Goal: Transaction & Acquisition: Purchase product/service

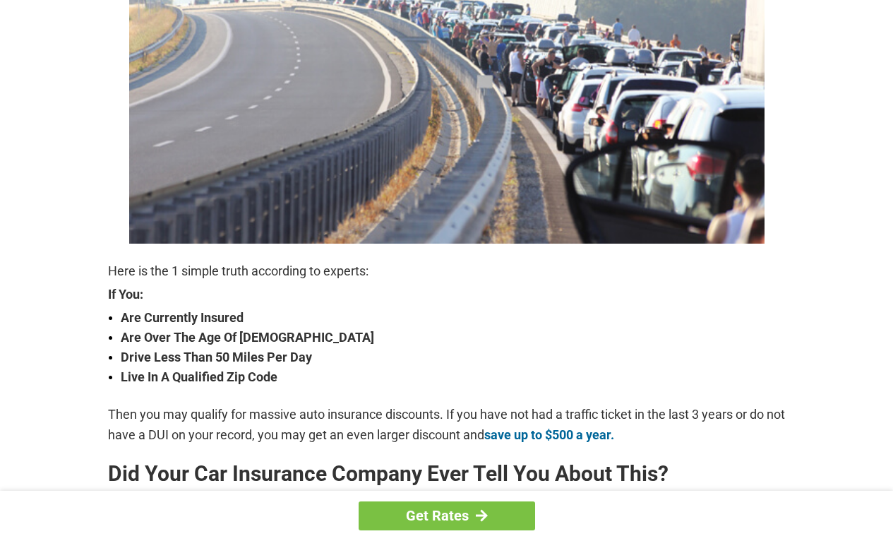
scroll to position [307, 0]
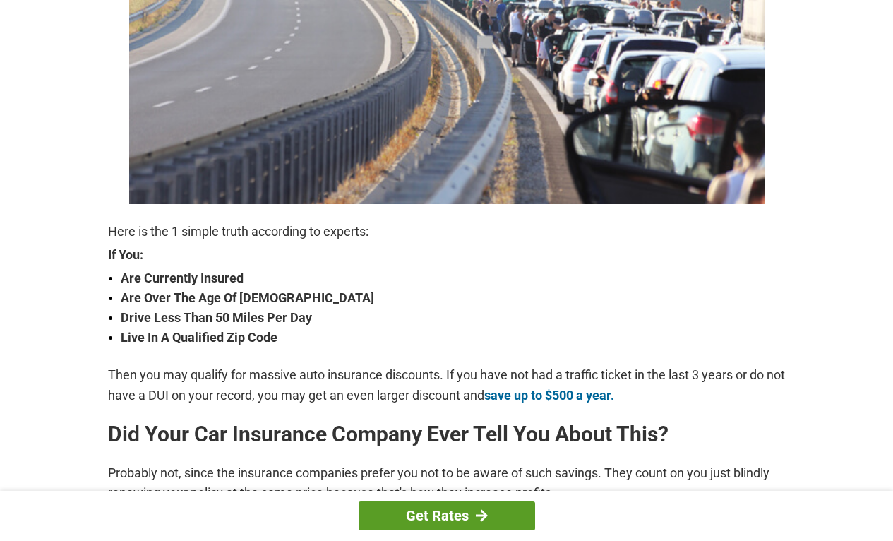
click at [451, 516] on link "Get Rates" at bounding box center [447, 515] width 177 height 29
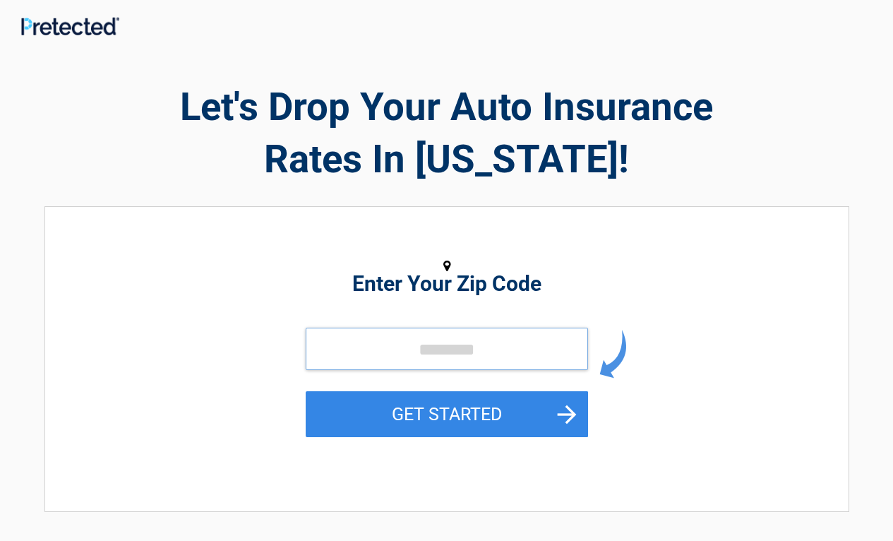
click at [342, 350] on input "tel" at bounding box center [447, 349] width 283 height 42
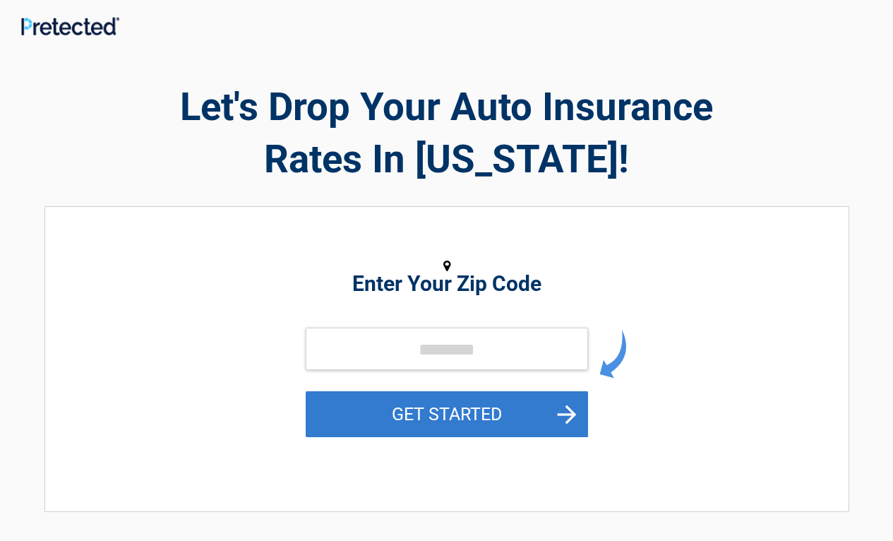
drag, startPoint x: 470, startPoint y: 412, endPoint x: 463, endPoint y: 412, distance: 7.1
click at [469, 411] on button "GET STARTED" at bounding box center [447, 414] width 283 height 46
click at [463, 412] on button "GET STARTED" at bounding box center [447, 414] width 283 height 46
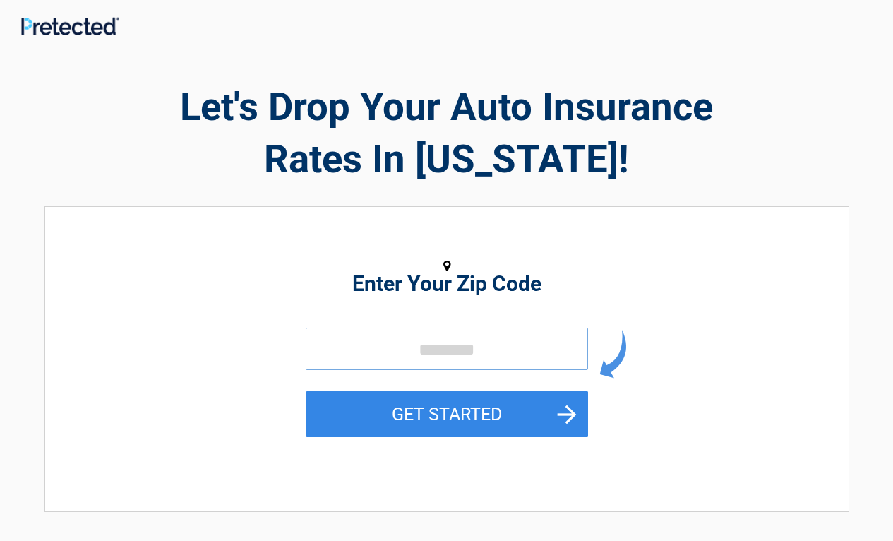
click at [329, 352] on input "tel" at bounding box center [447, 349] width 283 height 42
click at [436, 352] on input "*****" at bounding box center [447, 349] width 283 height 42
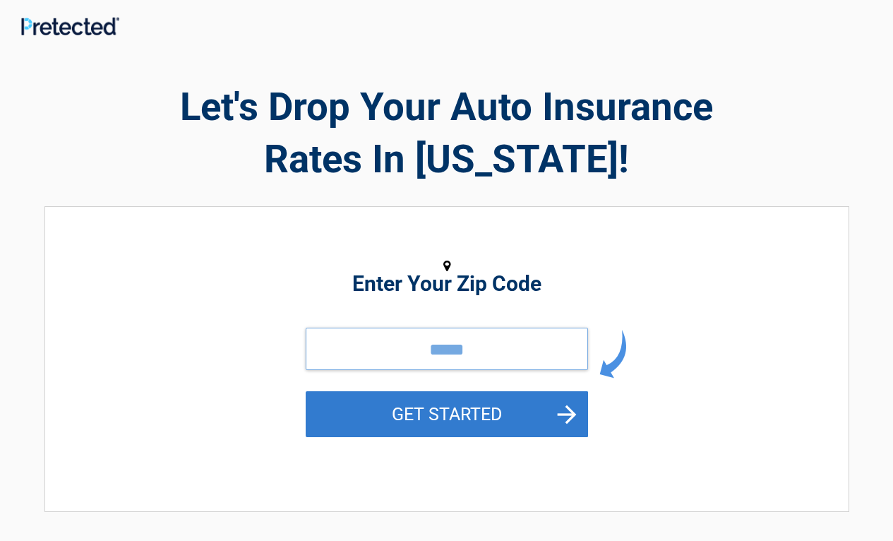
type input "*****"
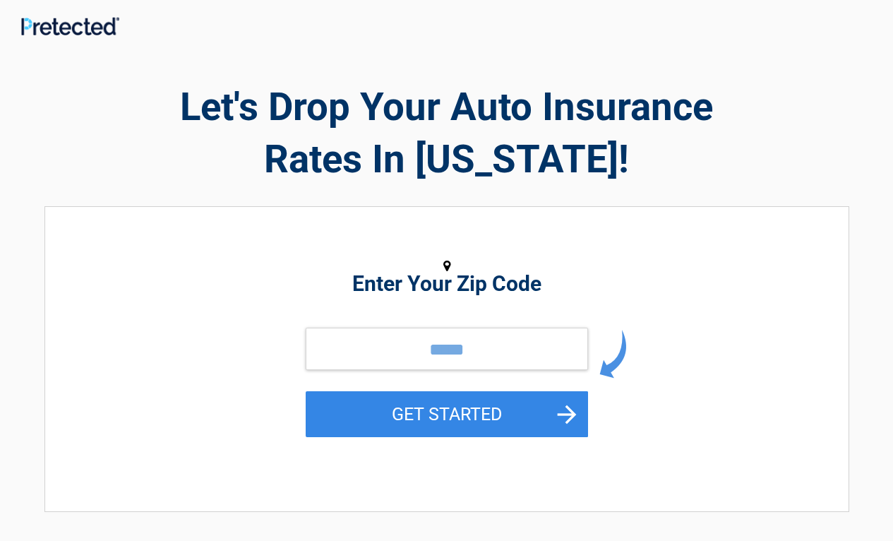
click at [484, 406] on button "GET STARTED" at bounding box center [447, 414] width 283 height 46
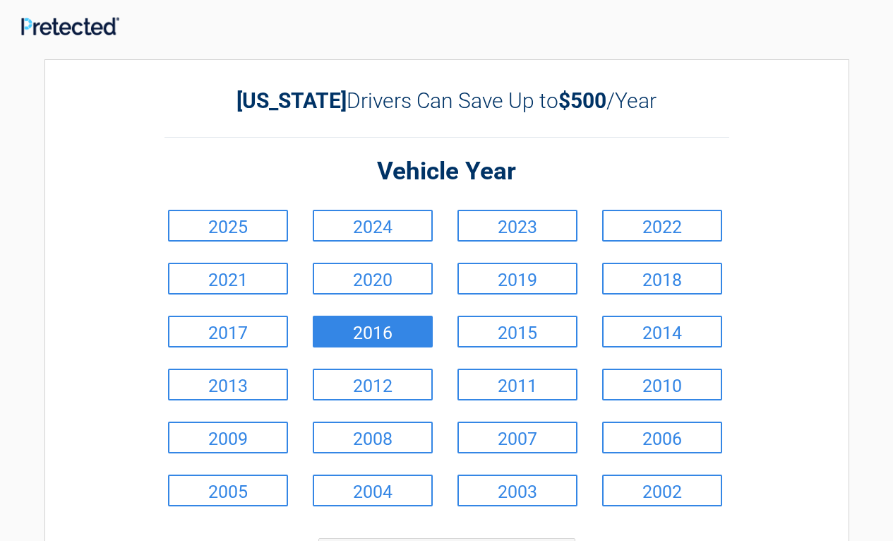
click at [385, 331] on link "2016" at bounding box center [373, 332] width 120 height 32
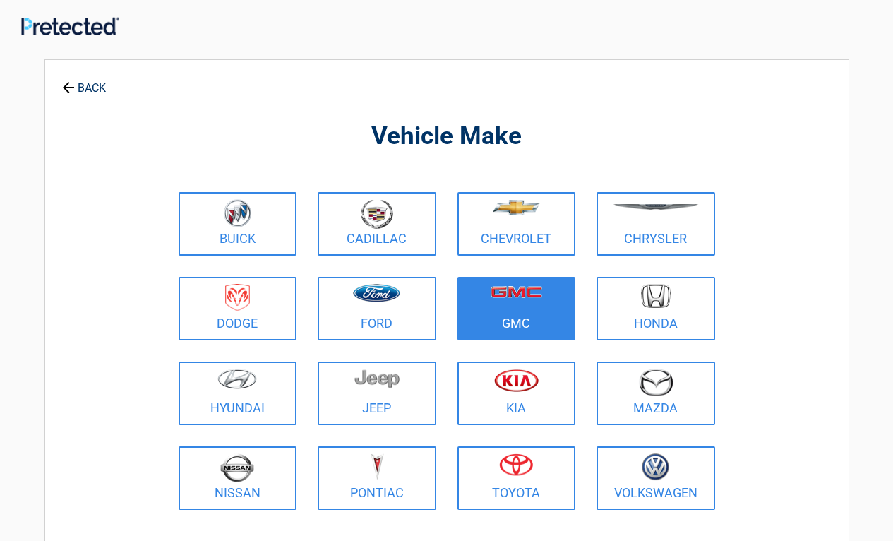
click at [513, 321] on link "GMC" at bounding box center [517, 309] width 119 height 64
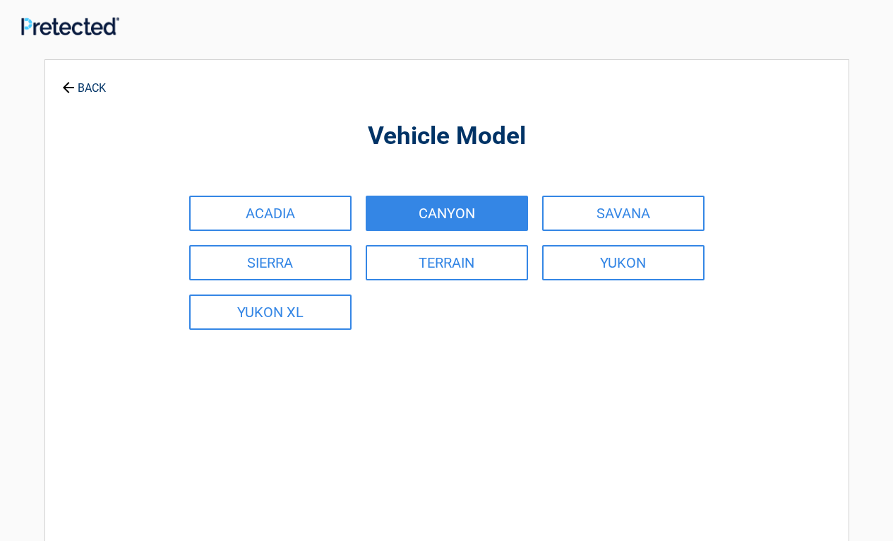
click at [456, 213] on link "CANYON" at bounding box center [447, 213] width 162 height 35
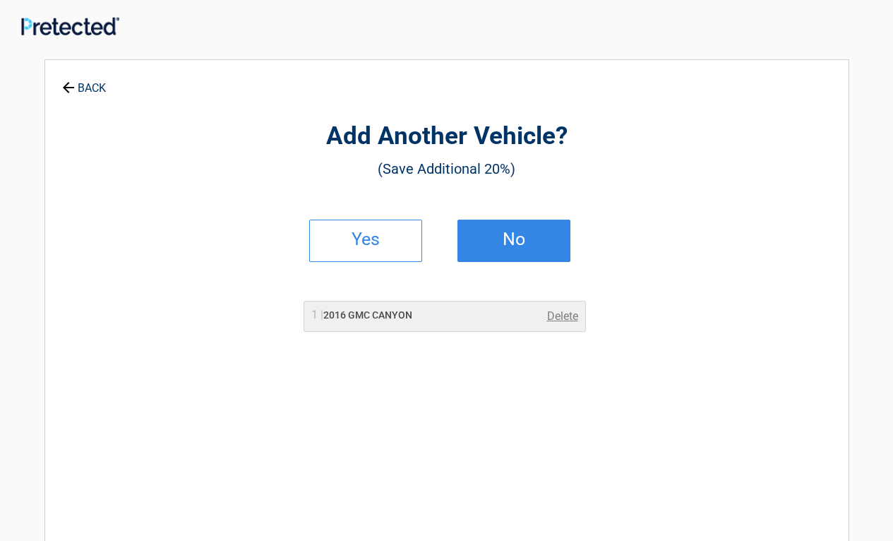
click at [492, 237] on h2 "No" at bounding box center [514, 239] width 83 height 10
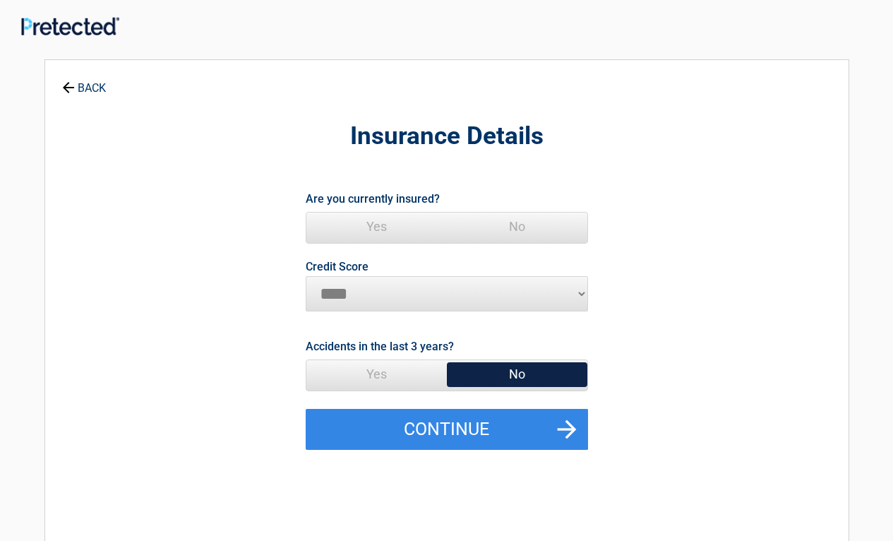
click at [374, 227] on span "Yes" at bounding box center [377, 227] width 141 height 28
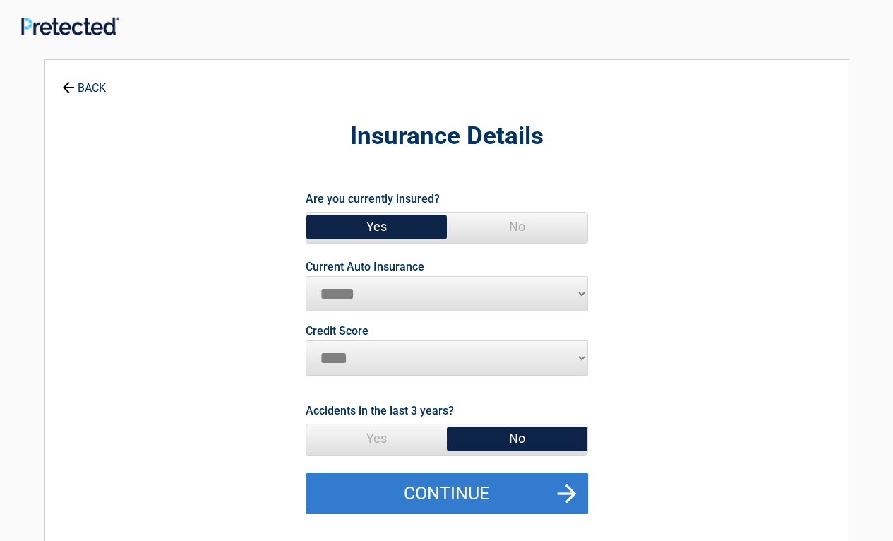
click at [482, 490] on button "Continue" at bounding box center [447, 493] width 283 height 41
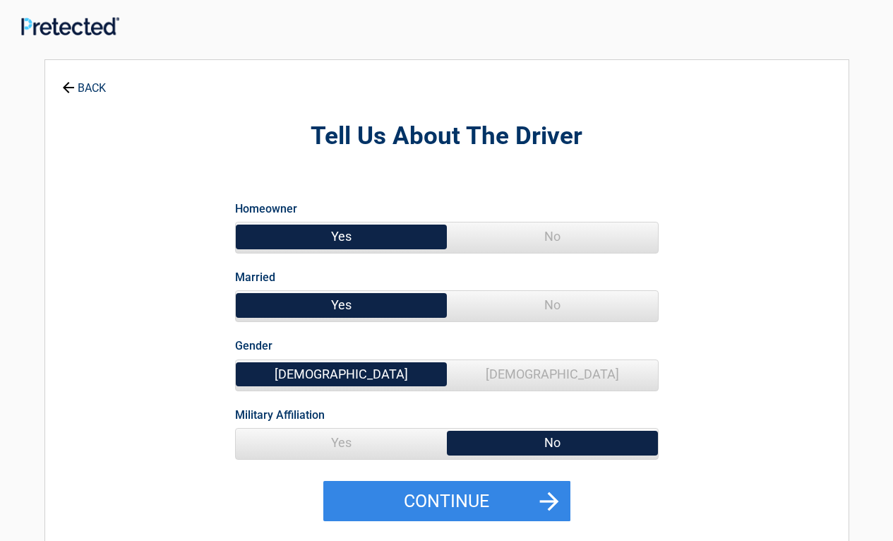
click at [343, 230] on span "Yes" at bounding box center [341, 236] width 211 height 28
click at [347, 307] on span "Yes" at bounding box center [341, 305] width 211 height 28
click at [341, 375] on span "[DEMOGRAPHIC_DATA]" at bounding box center [341, 374] width 211 height 28
click at [338, 443] on span "Yes" at bounding box center [341, 443] width 211 height 28
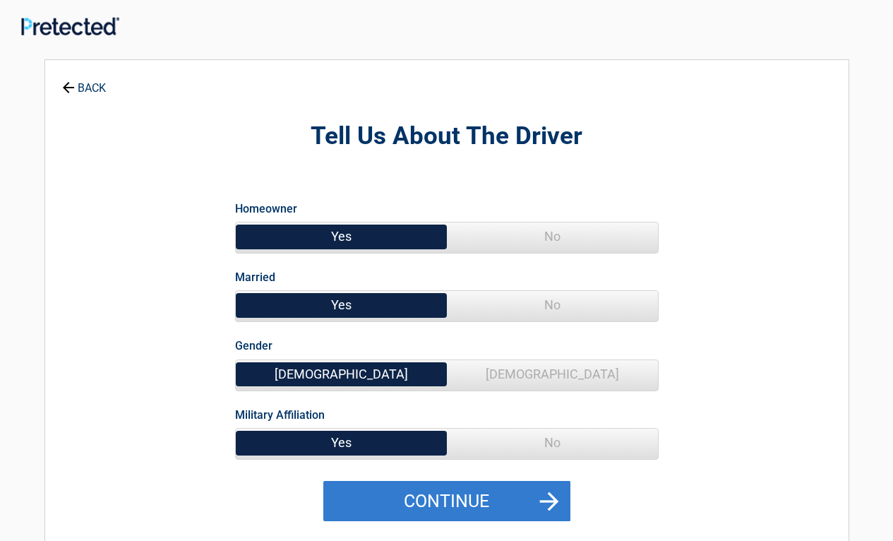
click at [448, 494] on button "Continue" at bounding box center [446, 501] width 247 height 41
